Goal: Information Seeking & Learning: Learn about a topic

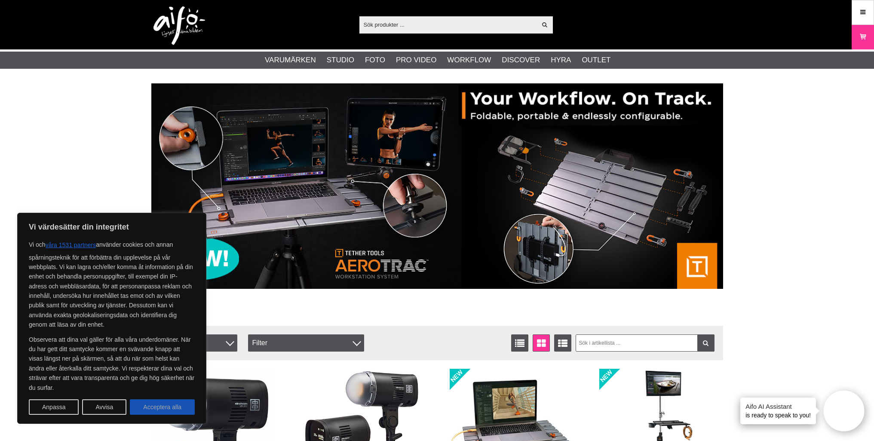
click at [163, 406] on button "Acceptera alla" at bounding box center [162, 406] width 65 height 15
checkbox input "true"
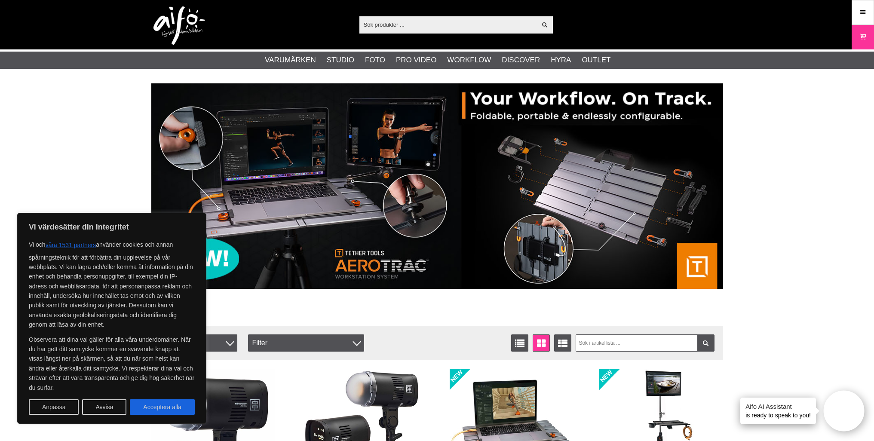
checkbox input "true"
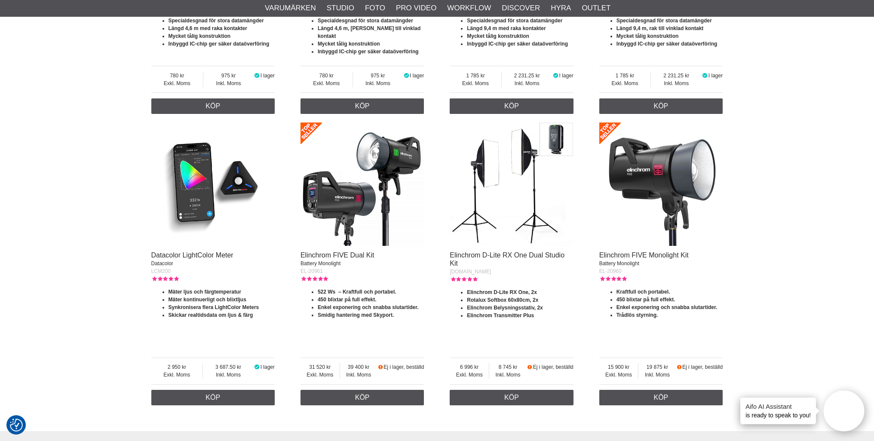
scroll to position [1347, 0]
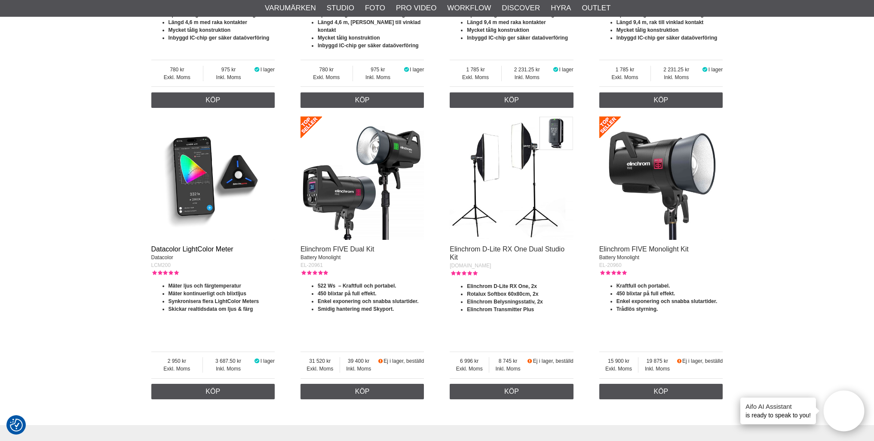
click at [167, 245] on link "Datacolor LightColor Meter" at bounding box center [192, 248] width 82 height 7
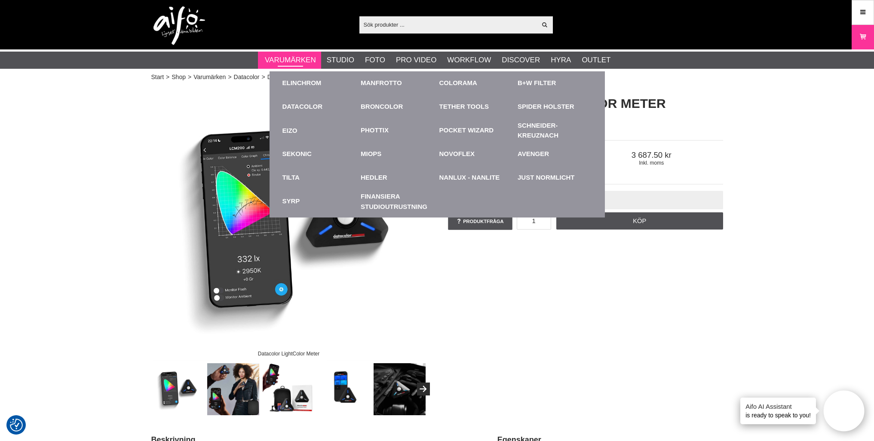
click at [287, 59] on link "Varumärken" at bounding box center [290, 60] width 51 height 11
